Goal: Transaction & Acquisition: Purchase product/service

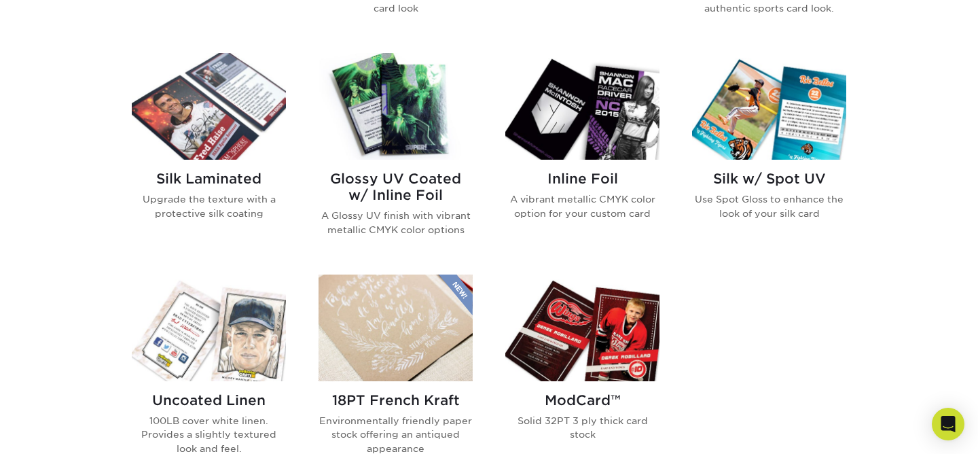
scroll to position [867, 0]
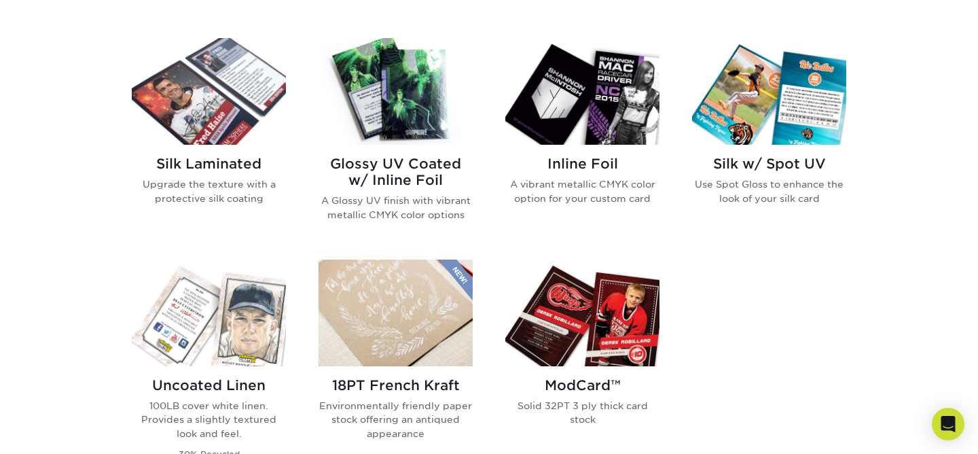
click at [579, 314] on img at bounding box center [582, 312] width 154 height 107
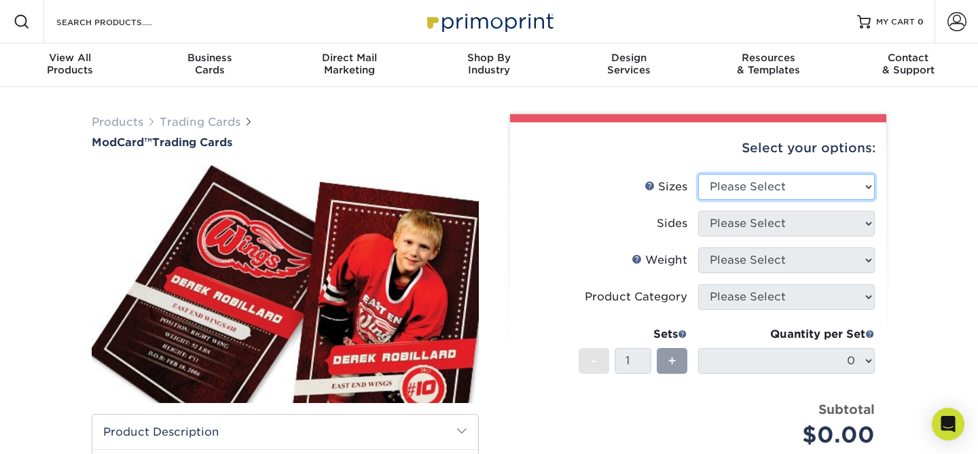
click at [835, 190] on select "Please Select 2.5" x 3.5"" at bounding box center [786, 187] width 177 height 26
select select "2.50x3.50"
click at [698, 174] on select "Please Select 2.5" x 3.5"" at bounding box center [786, 187] width 177 height 26
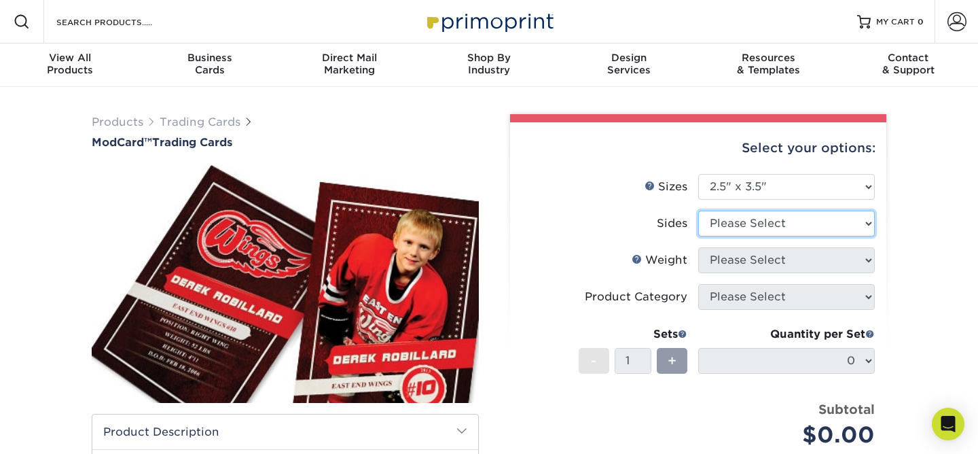
click at [848, 221] on select "Please Select Print Both Sides Print Front Only" at bounding box center [786, 224] width 177 height 26
select select "13abbda7-1d64-4f25-8bb2-c179b224825d"
click at [698, 211] on select "Please Select Print Both Sides Print Front Only" at bounding box center [786, 224] width 177 height 26
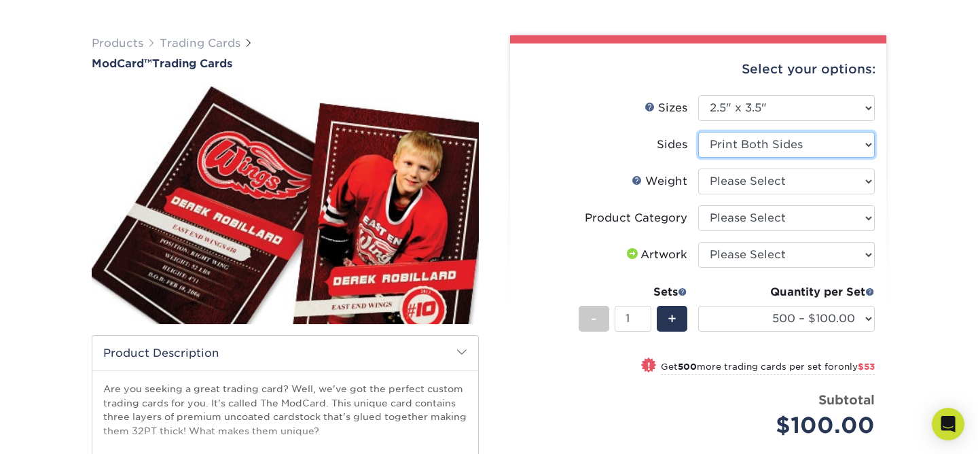
scroll to position [79, 0]
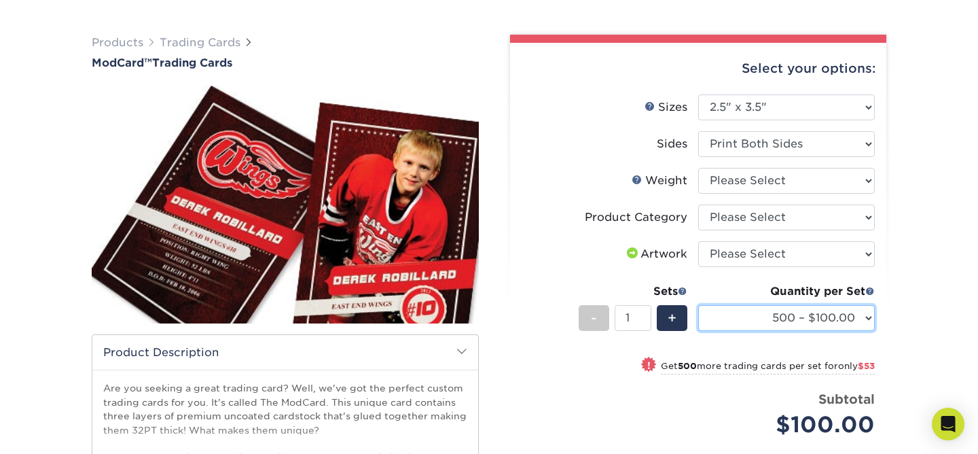
click at [868, 321] on select "500 – $100.00 1000 – $153.00" at bounding box center [786, 318] width 177 height 26
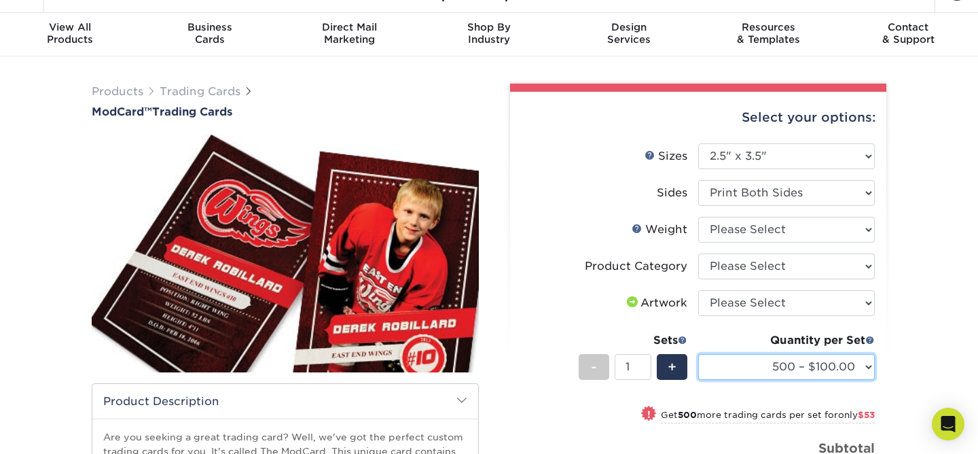
scroll to position [0, 0]
